Goal: Information Seeking & Learning: Learn about a topic

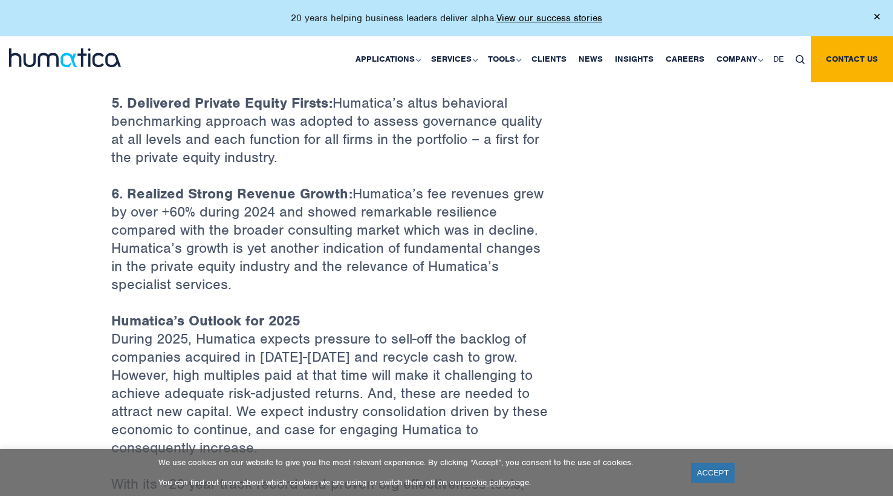
scroll to position [1210, 0]
drag, startPoint x: 430, startPoint y: 169, endPoint x: 157, endPoint y: 196, distance: 274.6
click at [157, 196] on p "6. Realized Strong Revenue Growth: Humatica’s fee revenues grew by over +60% du…" at bounding box center [331, 247] width 441 height 127
copy p "fee revenues grew by over"
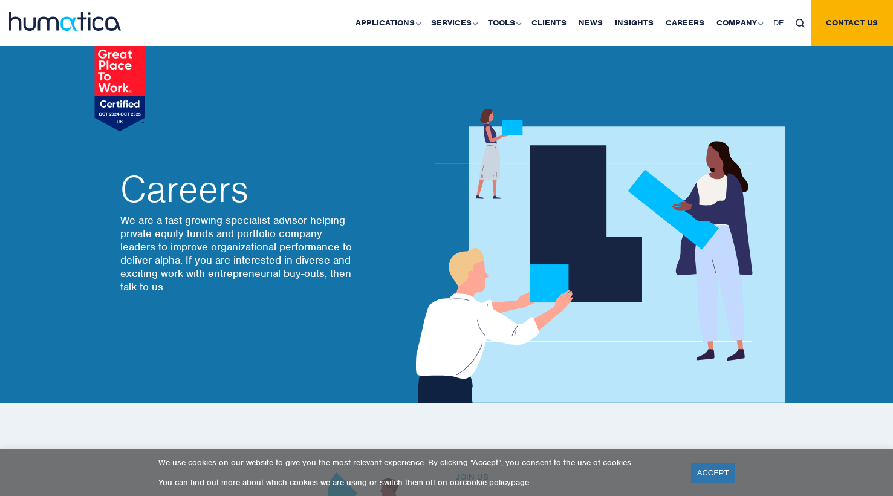
scroll to position [3921, 0]
